Goal: Transaction & Acquisition: Download file/media

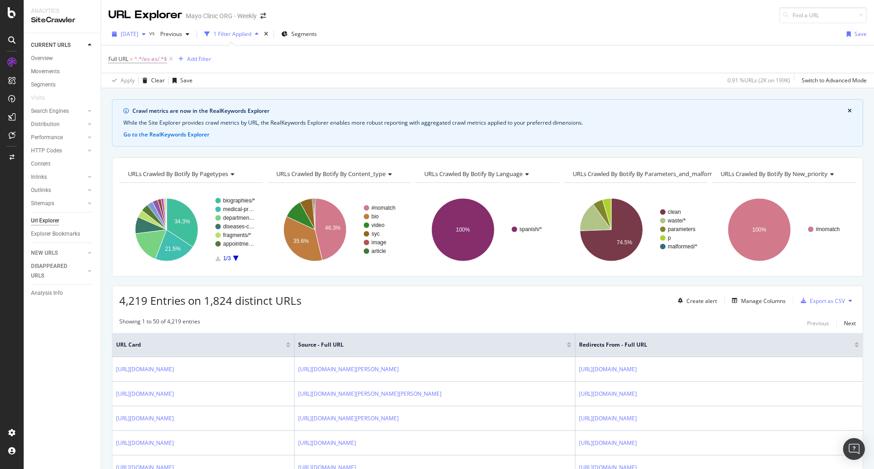
click at [138, 33] on span "[DATE]" at bounding box center [130, 34] width 18 height 8
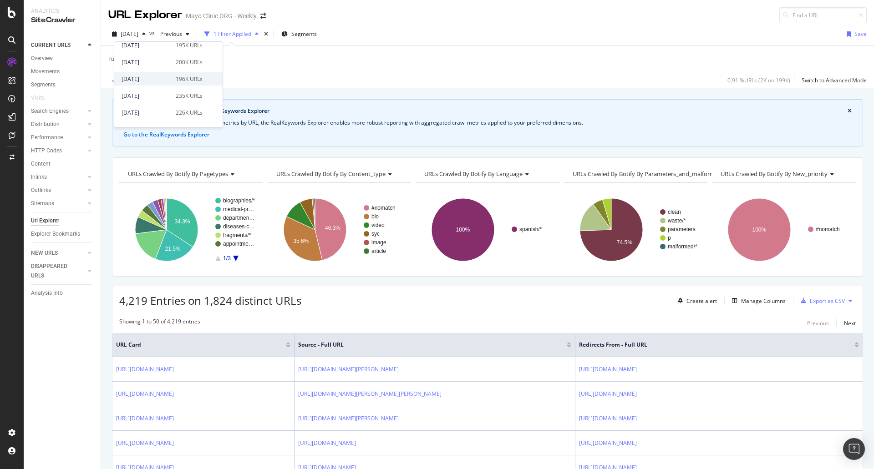
scroll to position [46, 0]
click at [150, 104] on div "2025 Sep. 3rd" at bounding box center [146, 105] width 49 height 8
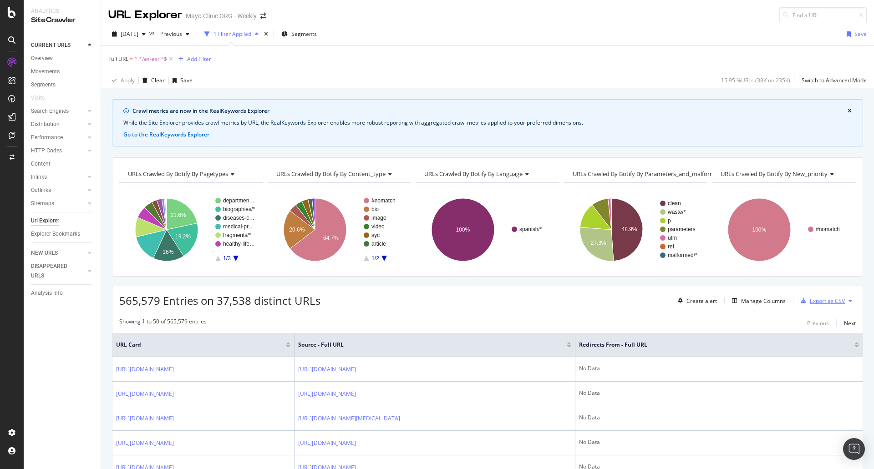
click at [822, 302] on div "Export as CSV" at bounding box center [827, 301] width 35 height 8
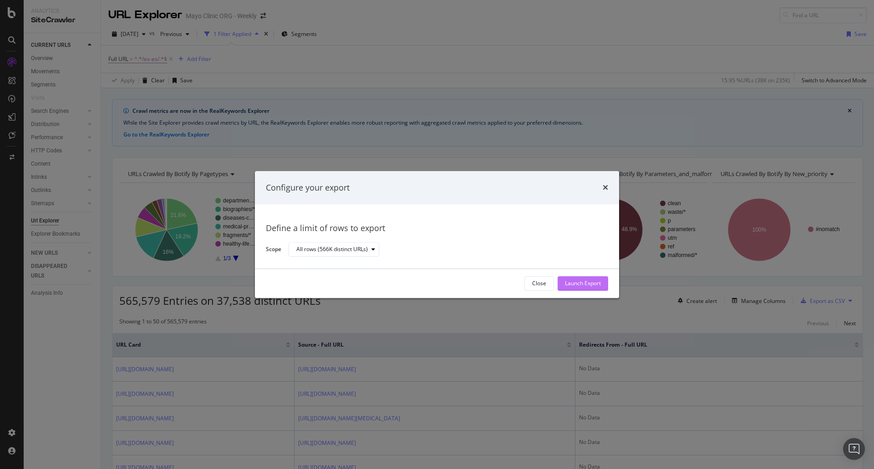
click at [578, 287] on div "Launch Export" at bounding box center [583, 284] width 36 height 8
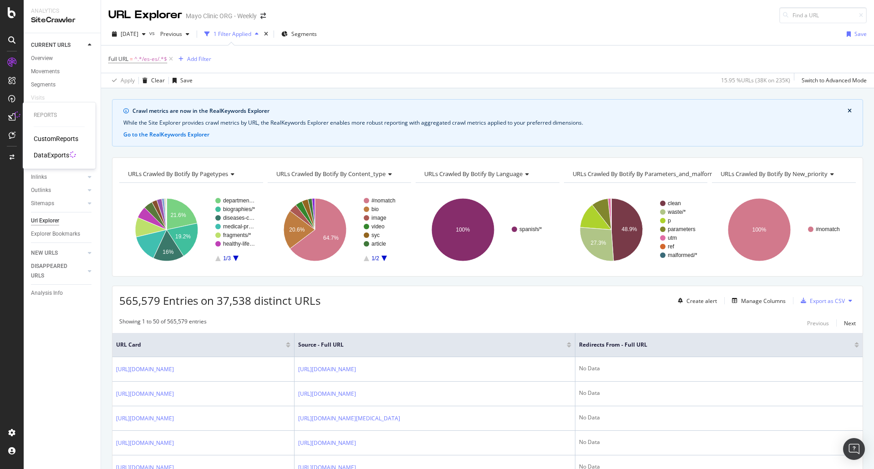
click at [41, 153] on div "DataExports" at bounding box center [52, 155] width 36 height 9
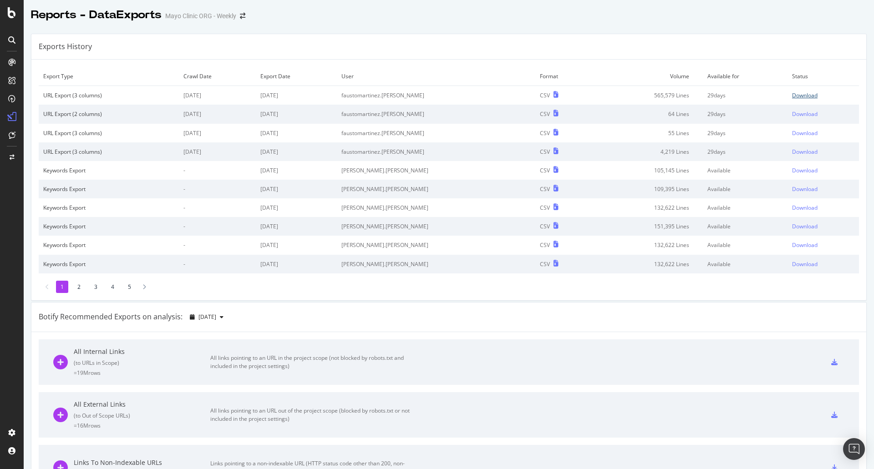
click at [792, 96] on div "Download" at bounding box center [804, 95] width 25 height 8
